Goal: Find specific page/section: Find specific page/section

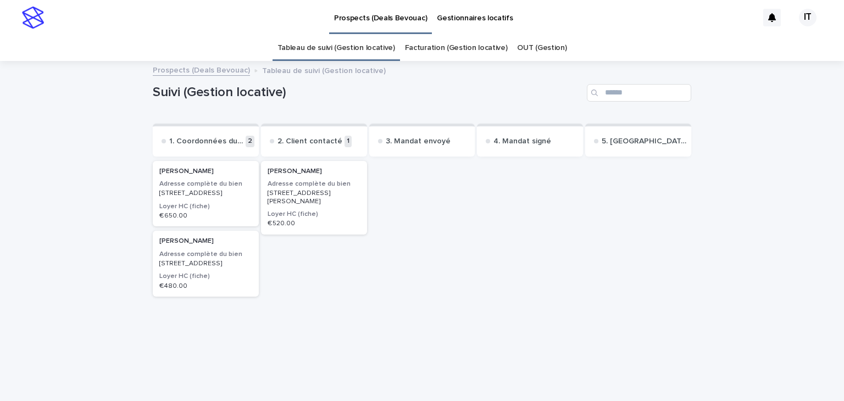
click at [186, 183] on h3 "Adresse complète du bien" at bounding box center [205, 184] width 93 height 9
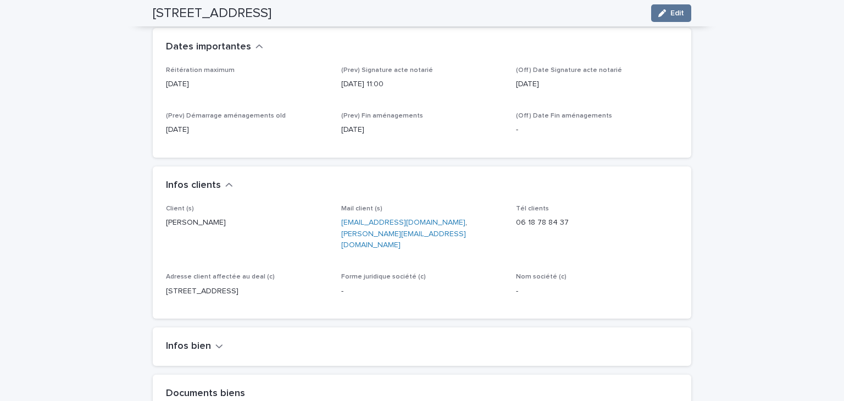
scroll to position [495, 0]
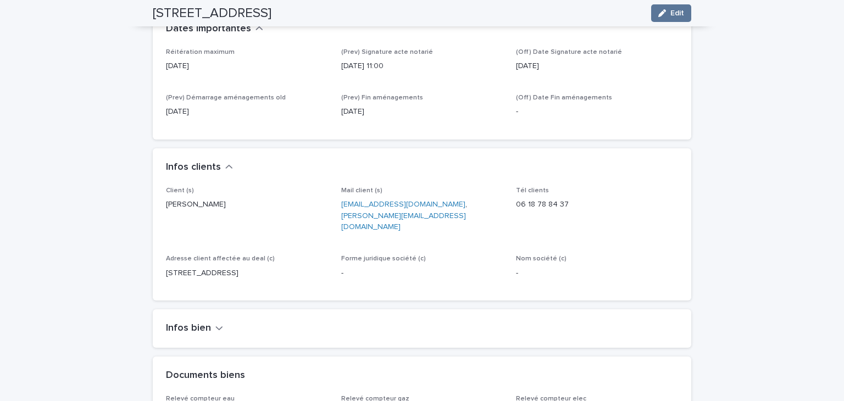
click at [196, 323] on h2 "Infos bien" at bounding box center [188, 329] width 45 height 12
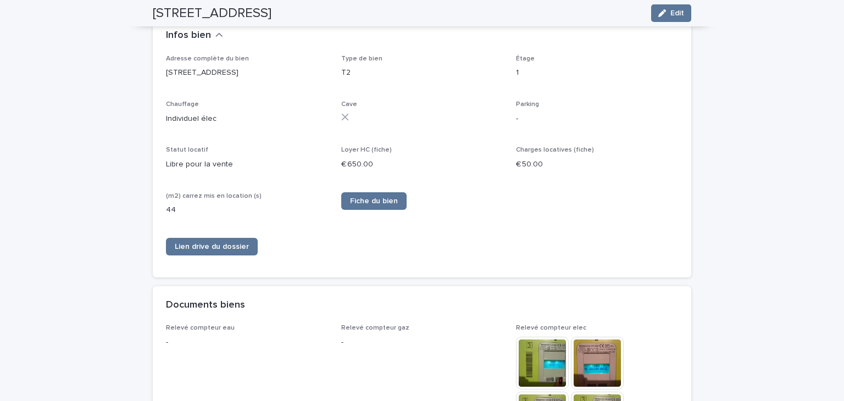
scroll to position [716, 0]
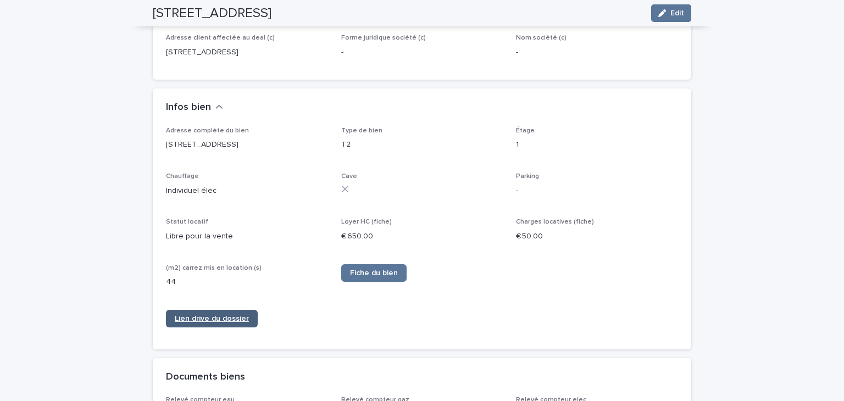
click at [217, 315] on span "Lien drive du dossier" at bounding box center [212, 319] width 74 height 8
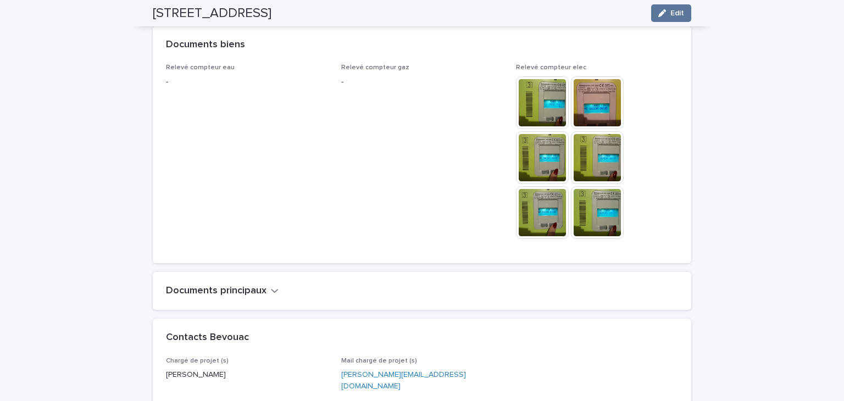
scroll to position [1107, 0]
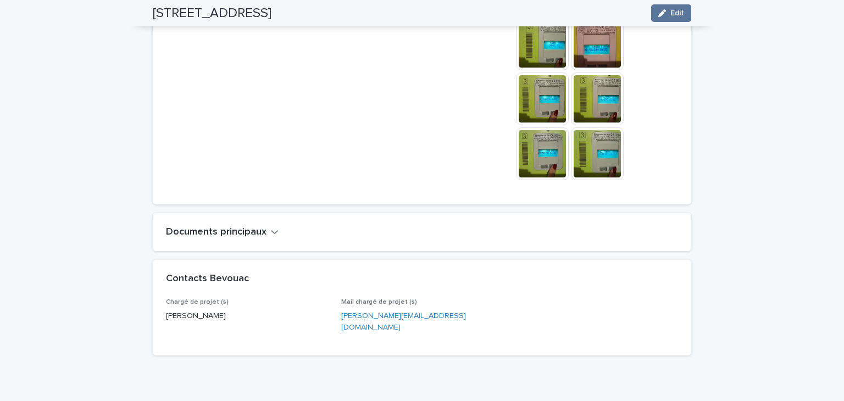
click at [236, 227] on h2 "Documents principaux" at bounding box center [216, 233] width 101 height 12
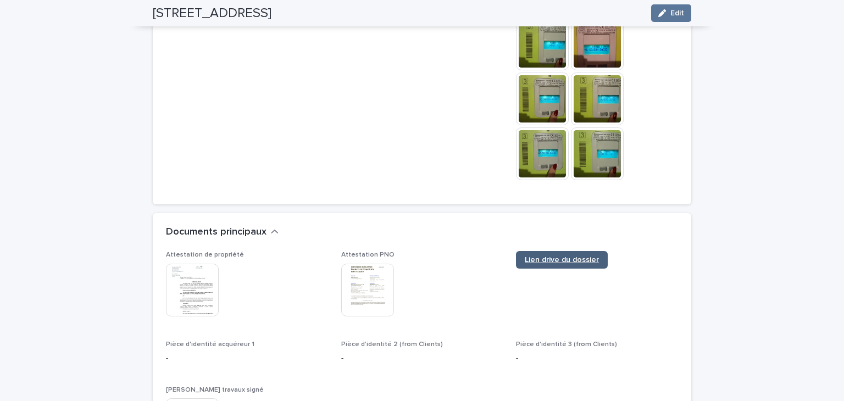
click at [572, 256] on span "Lien drive du dossier" at bounding box center [562, 260] width 74 height 8
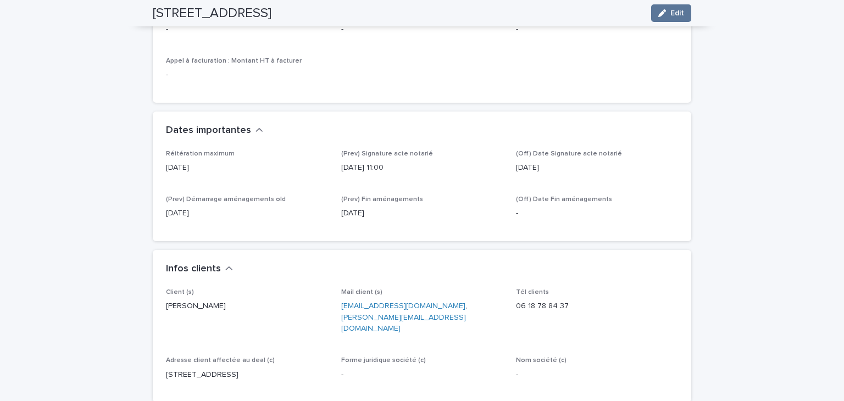
scroll to position [495, 0]
